Goal: Transaction & Acquisition: Purchase product/service

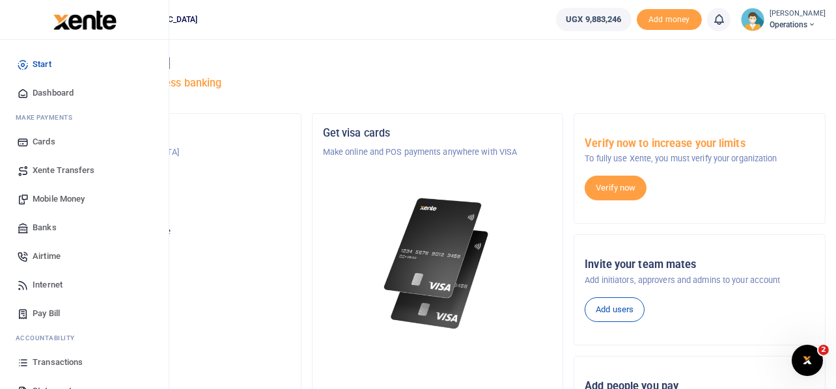
click at [57, 200] on span "Mobile Money" at bounding box center [59, 199] width 52 height 13
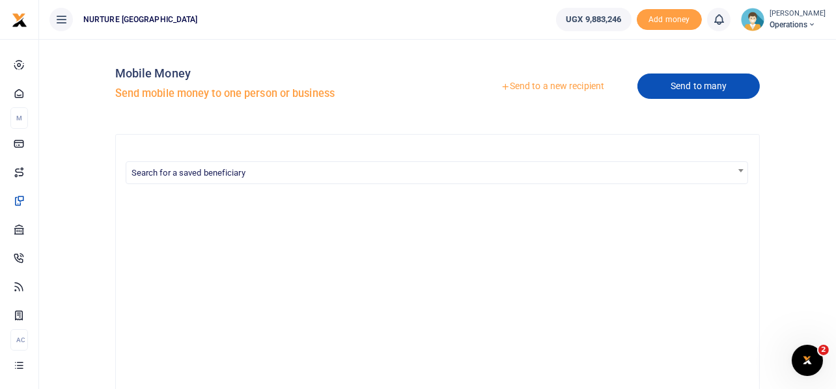
click at [679, 87] on link "Send to many" at bounding box center [698, 86] width 122 height 25
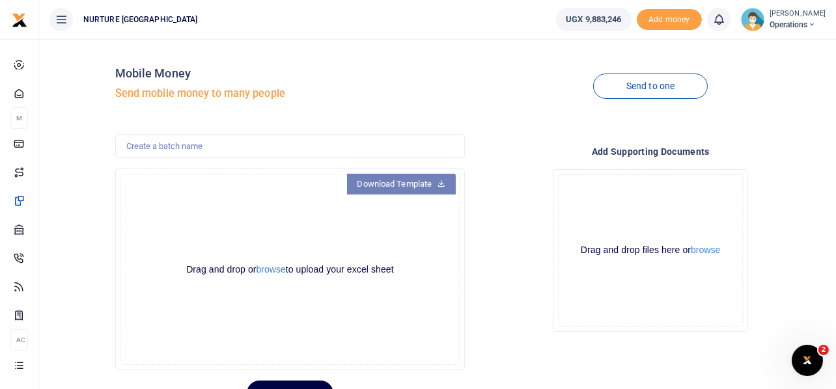
click at [423, 182] on link "Download Template" at bounding box center [401, 184] width 109 height 21
click at [263, 271] on button "browse" at bounding box center [270, 270] width 29 height 10
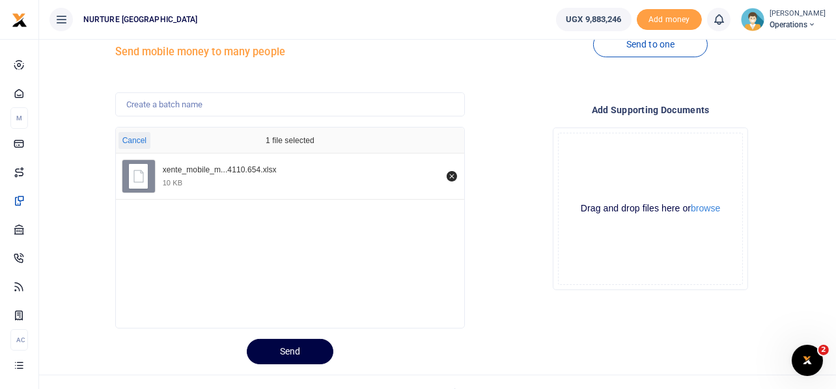
scroll to position [61, 0]
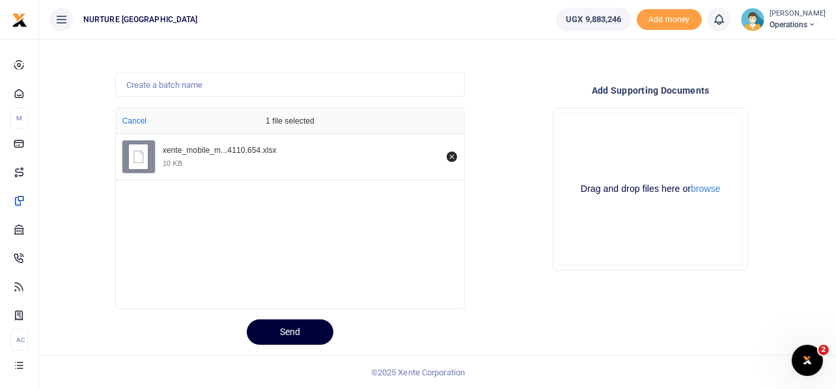
click at [290, 327] on button "Send" at bounding box center [290, 332] width 87 height 25
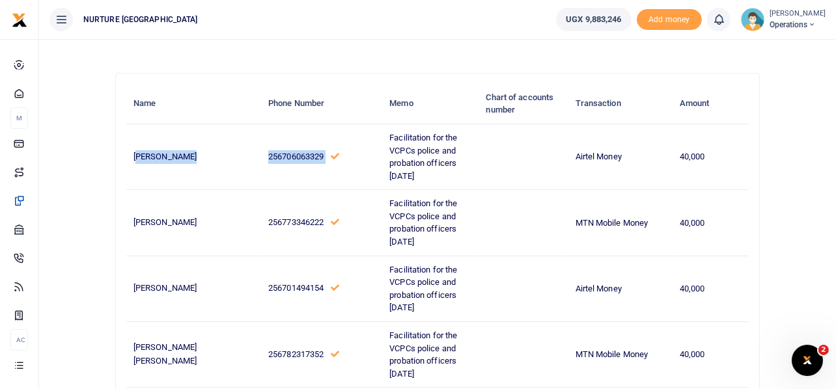
drag, startPoint x: 138, startPoint y: 153, endPoint x: 330, endPoint y: 158, distance: 192.1
click at [330, 158] on tr "Arnold Lubega 256706063329 Facilitation for the VCPCs police and probation offi…" at bounding box center [437, 157] width 623 height 66
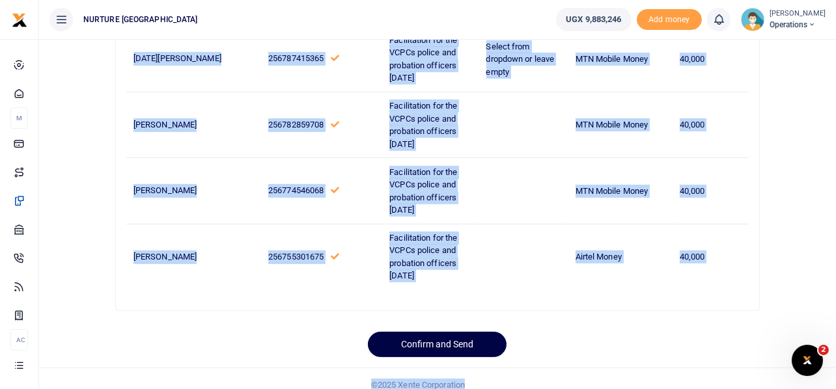
scroll to position [830, 0]
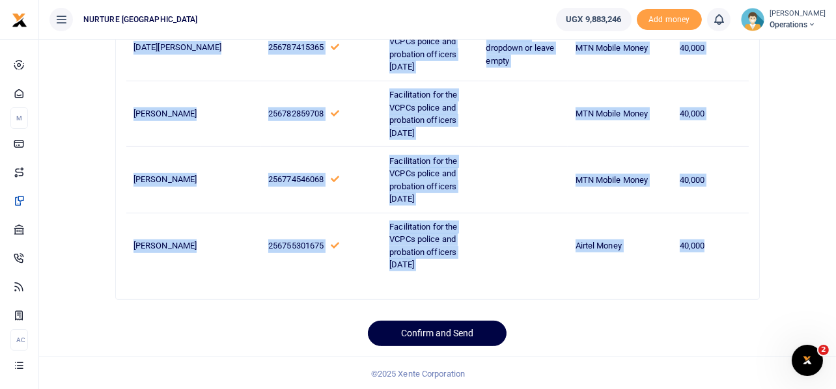
drag, startPoint x: 133, startPoint y: 154, endPoint x: 731, endPoint y: 249, distance: 605.1
copy tbody "Arnold Lubega 256706063329 Facilitation for the VCPCs police and probation offi…"
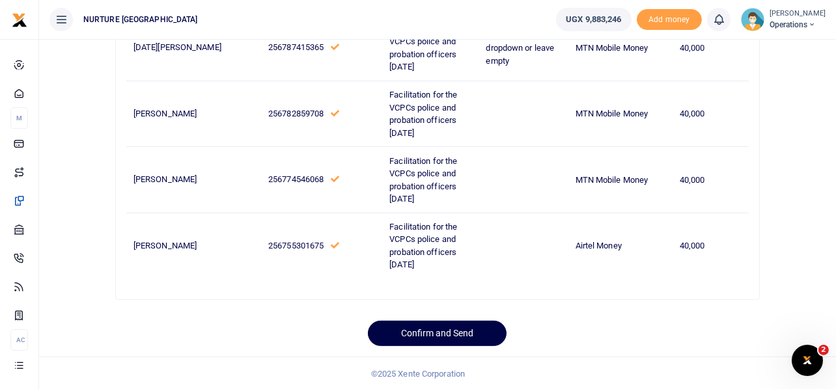
click at [447, 331] on button "Confirm and Send" at bounding box center [437, 333] width 139 height 25
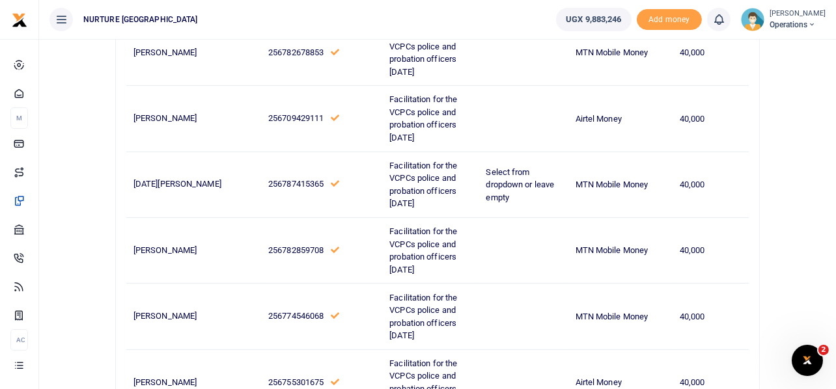
scroll to position [439, 0]
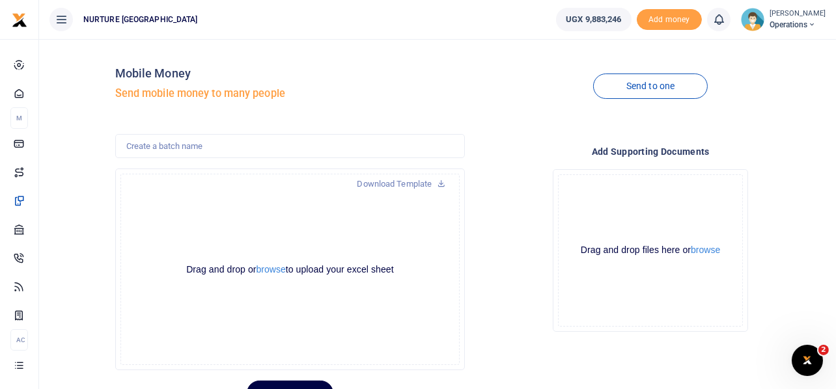
click at [508, 134] on div "Add supporting Documents Drop your files here Drag and drop files here or brows…" at bounding box center [650, 252] width 361 height 237
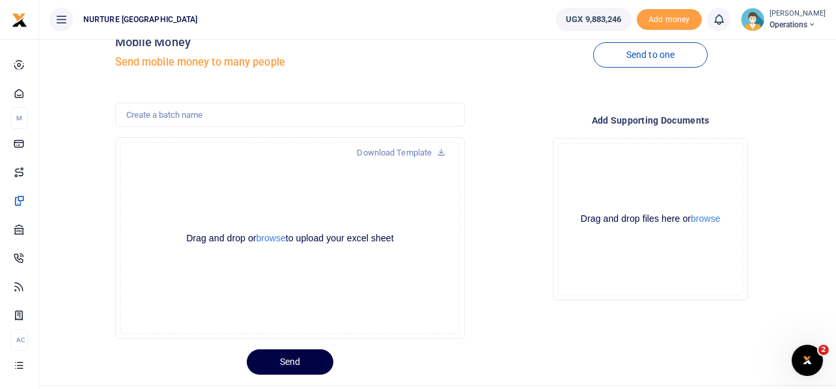
scroll to position [61, 0]
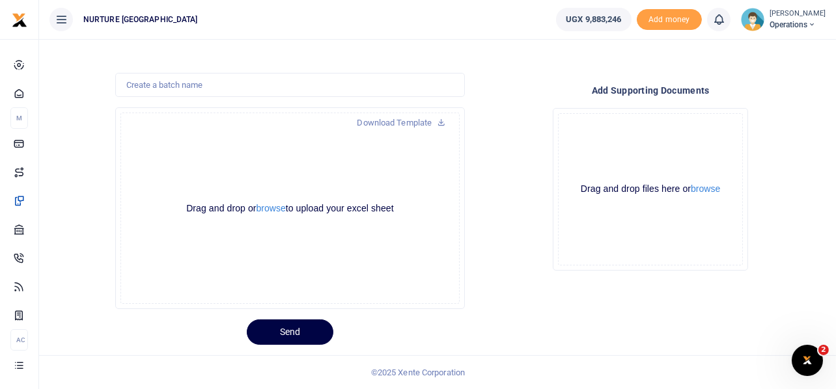
click at [518, 154] on div "Drop your files here Drag and drop files here or browse Powered by Uppy" at bounding box center [650, 190] width 350 height 184
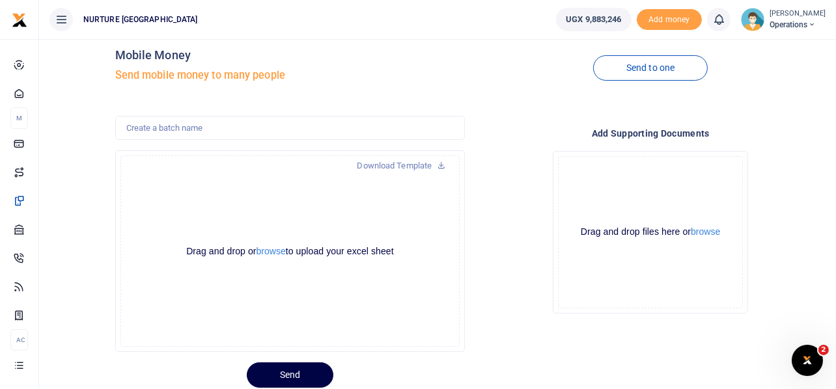
scroll to position [0, 0]
